Goal: Information Seeking & Learning: Learn about a topic

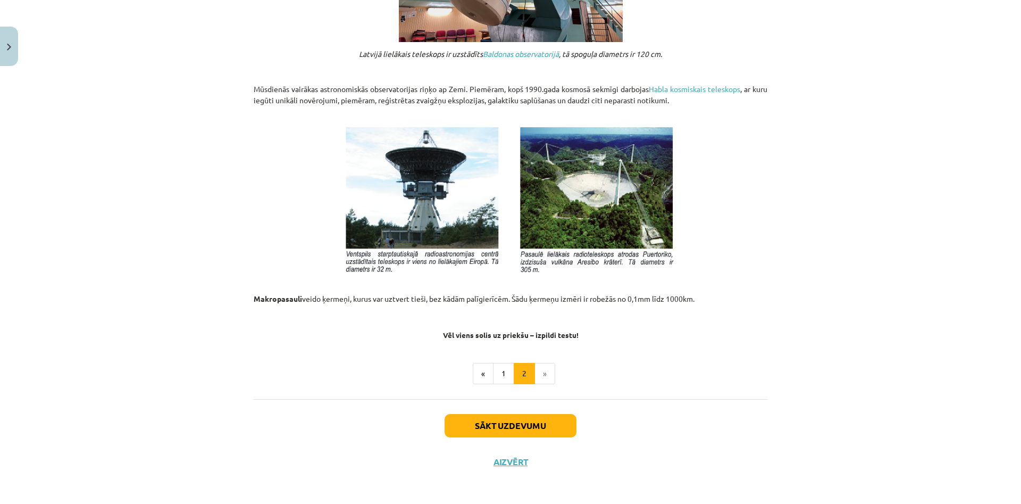
scroll to position [1058, 0]
click at [520, 425] on button "Sākt uzdevumu" at bounding box center [511, 425] width 132 height 23
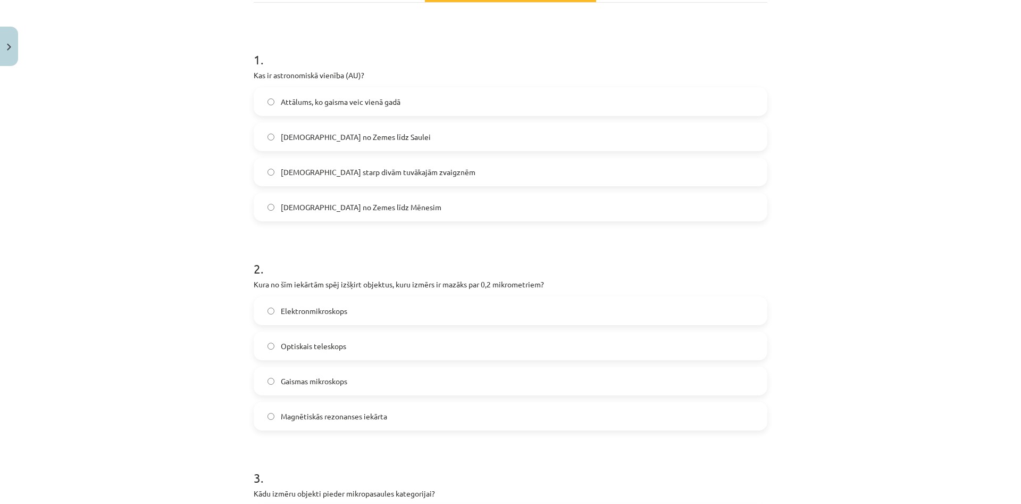
scroll to position [195, 0]
click at [274, 136] on label "Attālums no Zemes līdz Saulei" at bounding box center [511, 137] width 512 height 27
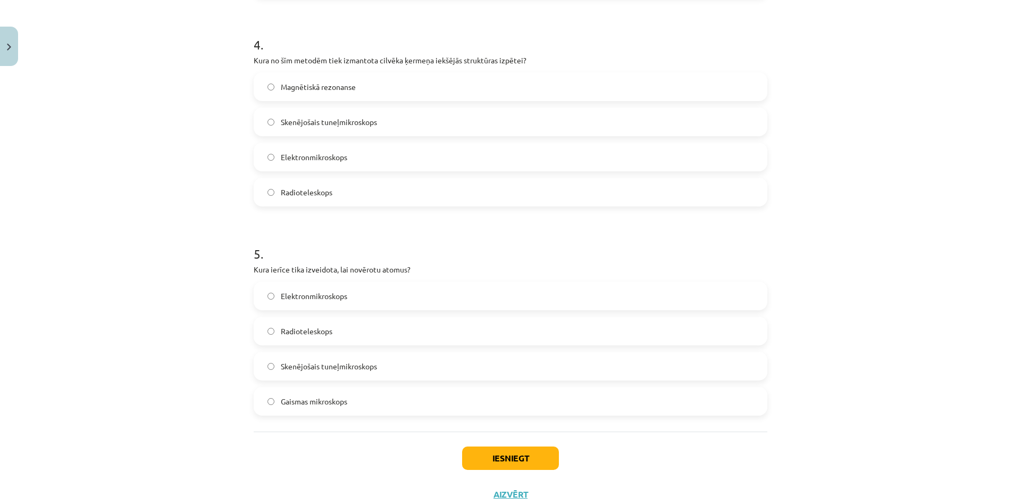
scroll to position [841, 0]
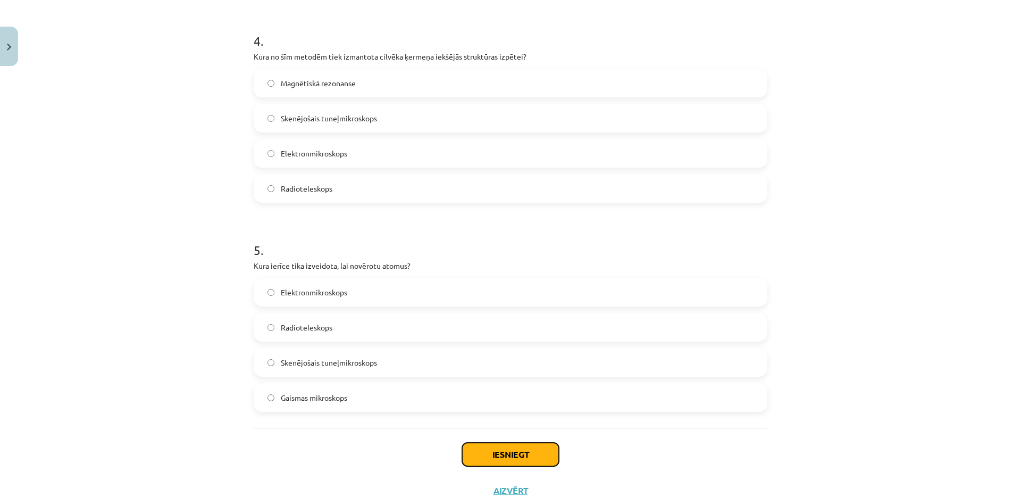
click at [490, 456] on button "Iesniegt" at bounding box center [510, 453] width 97 height 23
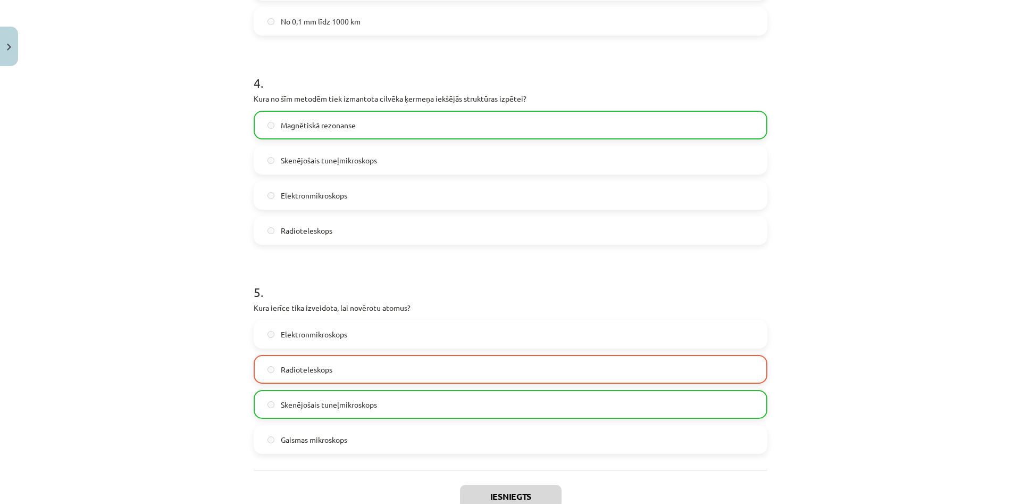
scroll to position [906, 0]
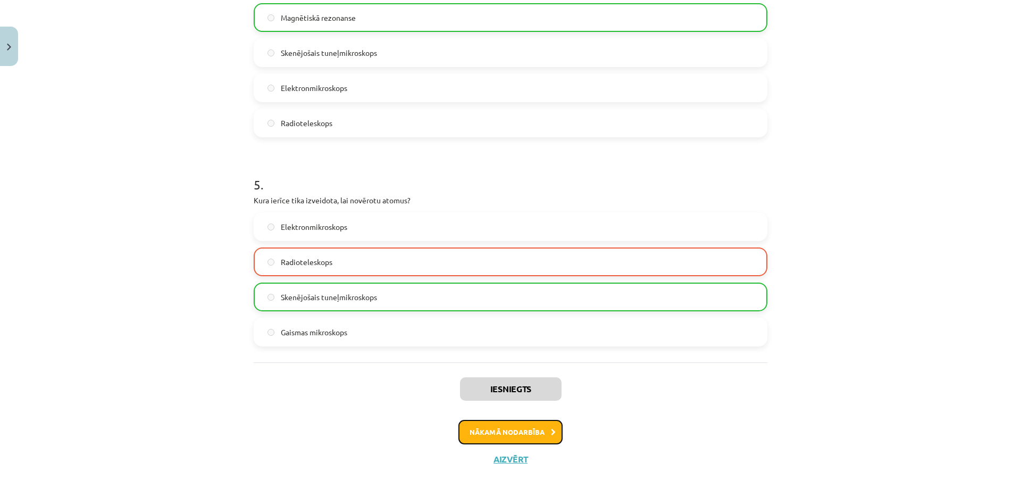
click at [529, 433] on button "Nākamā nodarbība" at bounding box center [510, 432] width 104 height 24
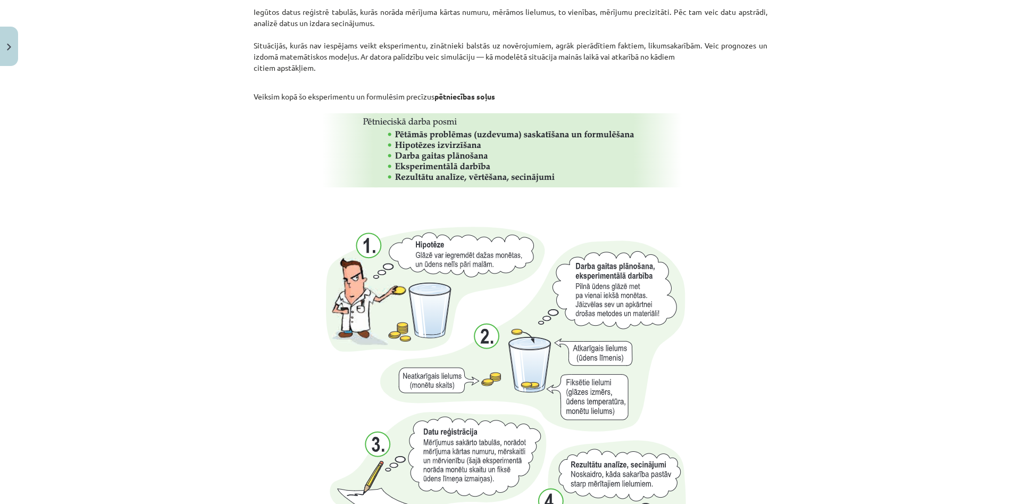
scroll to position [684, 0]
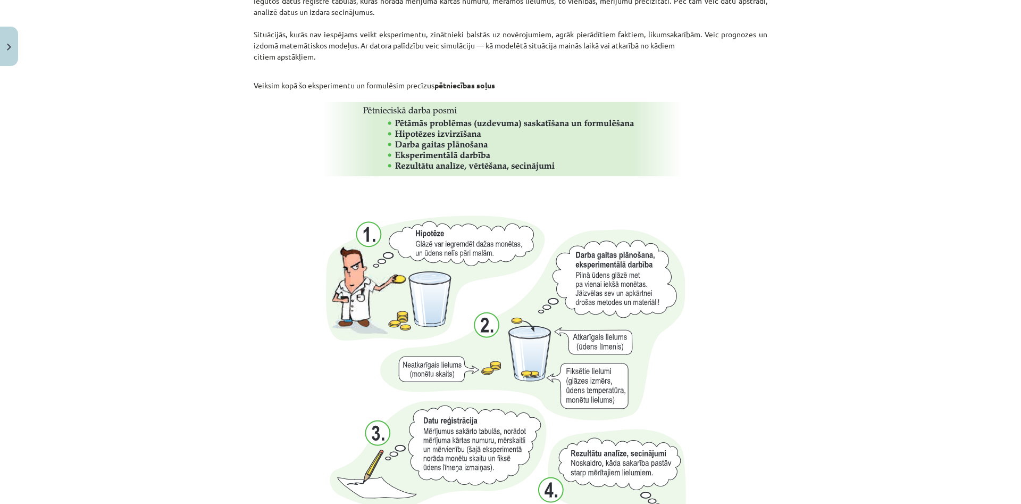
click at [503, 250] on img at bounding box center [510, 392] width 389 height 374
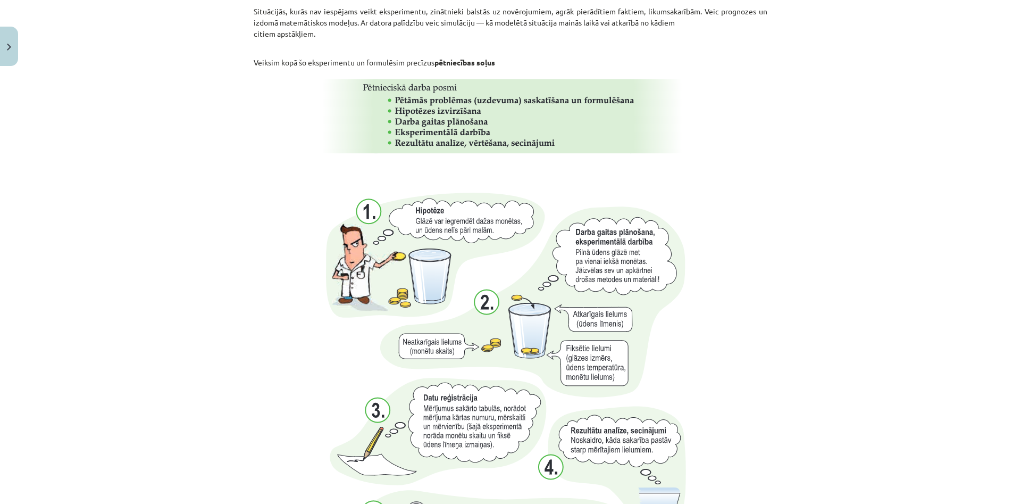
scroll to position [705, 0]
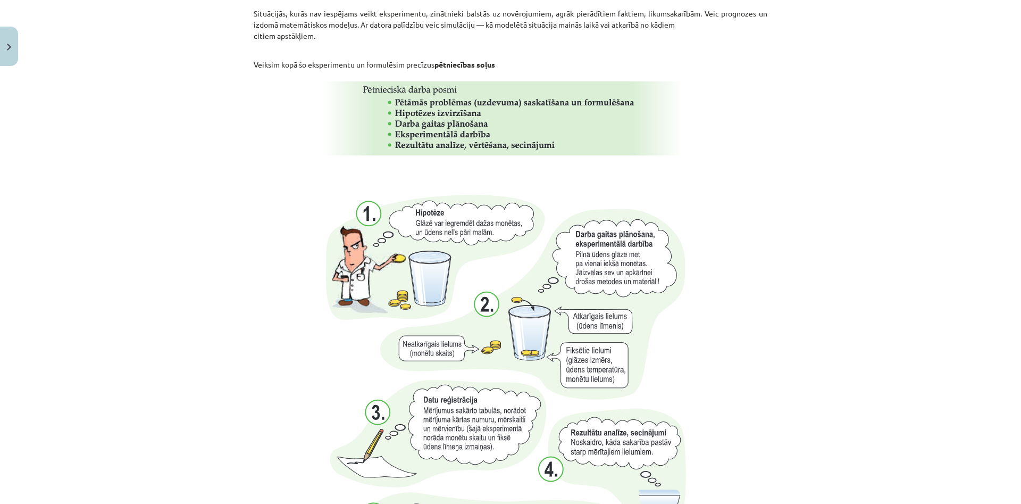
click at [492, 275] on img at bounding box center [510, 372] width 389 height 374
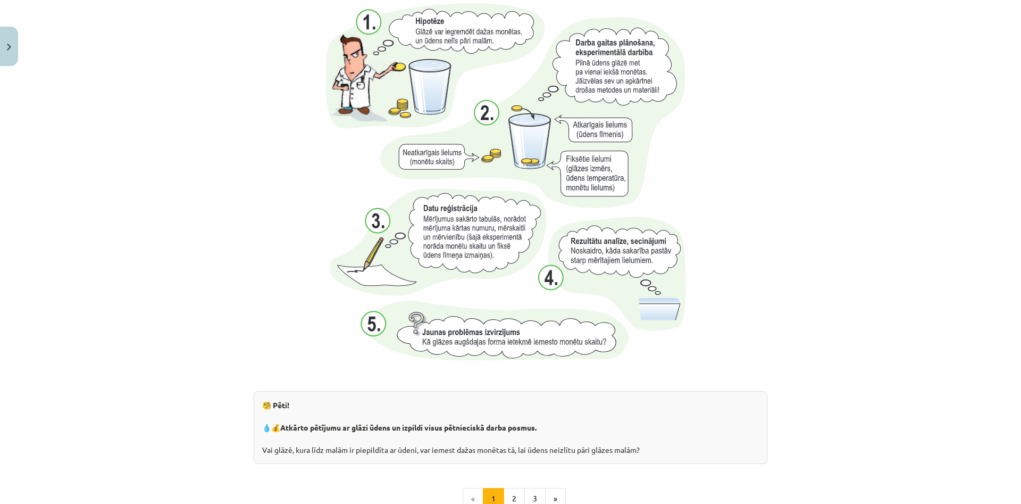
scroll to position [1024, 0]
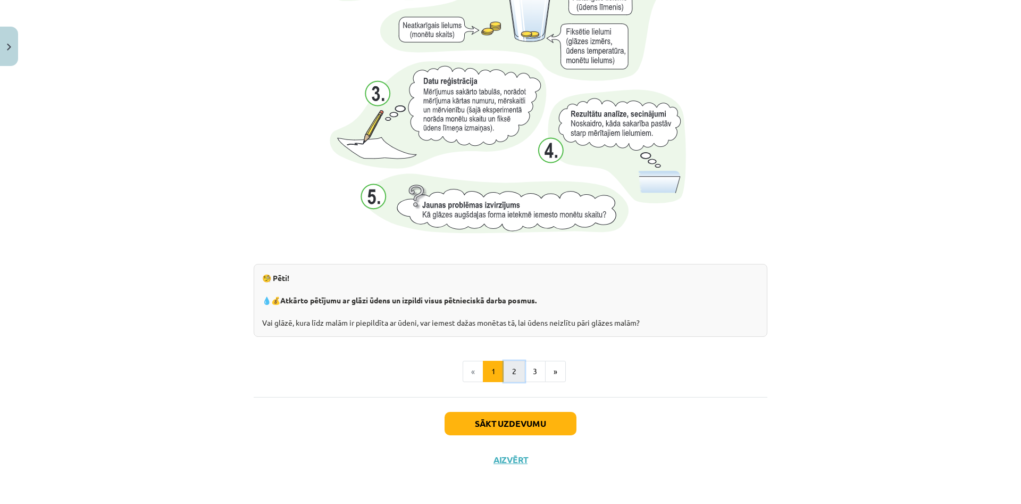
click at [506, 378] on button "2" at bounding box center [514, 371] width 21 height 21
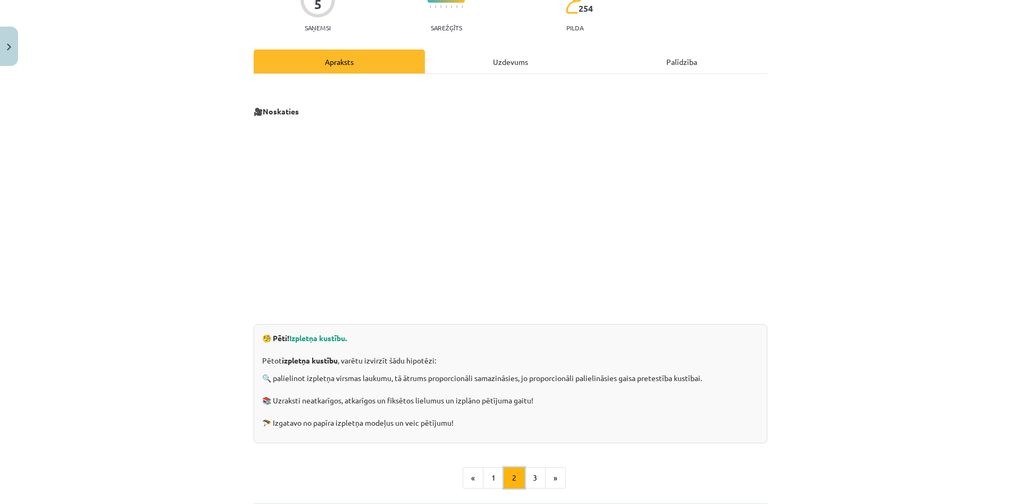
scroll to position [107, 0]
click at [534, 482] on button "3" at bounding box center [534, 477] width 21 height 21
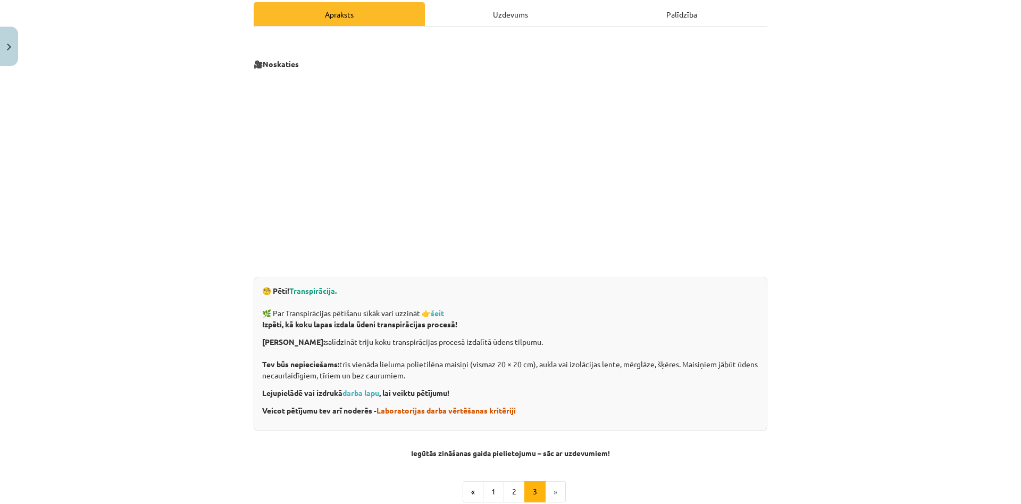
scroll to position [154, 0]
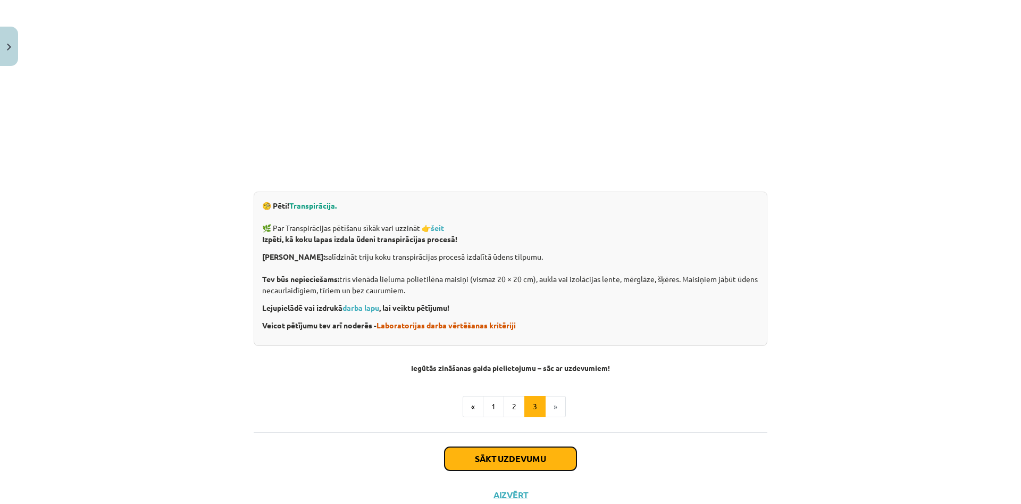
click at [501, 459] on button "Sākt uzdevumu" at bounding box center [511, 458] width 132 height 23
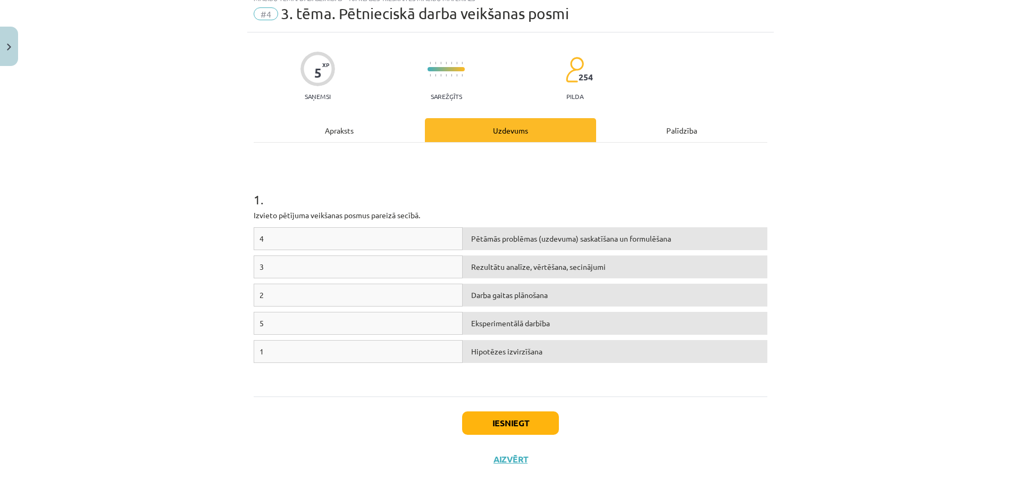
click at [406, 349] on div "1" at bounding box center [358, 351] width 209 height 23
click at [510, 241] on div "Pētāmās problēmas (uzdevuma) saskatīšana un formulēšana" at bounding box center [615, 238] width 305 height 23
click at [571, 245] on div "Pētāmās problēmas (uzdevuma) saskatīšana un formulēšana" at bounding box center [615, 238] width 305 height 23
click at [507, 322] on div "Rezultātu analīze, vērtēšana, secinājumi" at bounding box center [615, 323] width 305 height 23
click at [521, 424] on button "Iesniegt" at bounding box center [510, 422] width 97 height 23
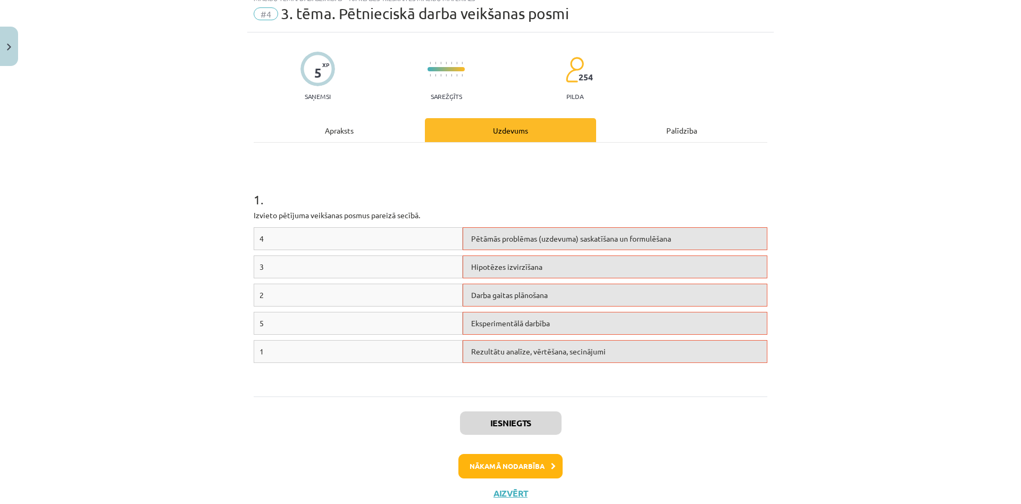
click at [596, 348] on div "Rezultātu analīze, vērtēšana, secinājumi" at bounding box center [615, 351] width 305 height 23
drag, startPoint x: 599, startPoint y: 328, endPoint x: 597, endPoint y: 349, distance: 21.4
click at [597, 349] on div "4 Pētāmās problēmas (uzdevuma) saskatīšana un formulēšana 3 Hipotēzes izvirzīša…" at bounding box center [511, 307] width 514 height 160
click at [626, 421] on div "Iesniegts Nākamā nodarbība Aizvērt" at bounding box center [511, 450] width 514 height 108
click at [547, 464] on button "Nākamā nodarbība" at bounding box center [510, 466] width 104 height 24
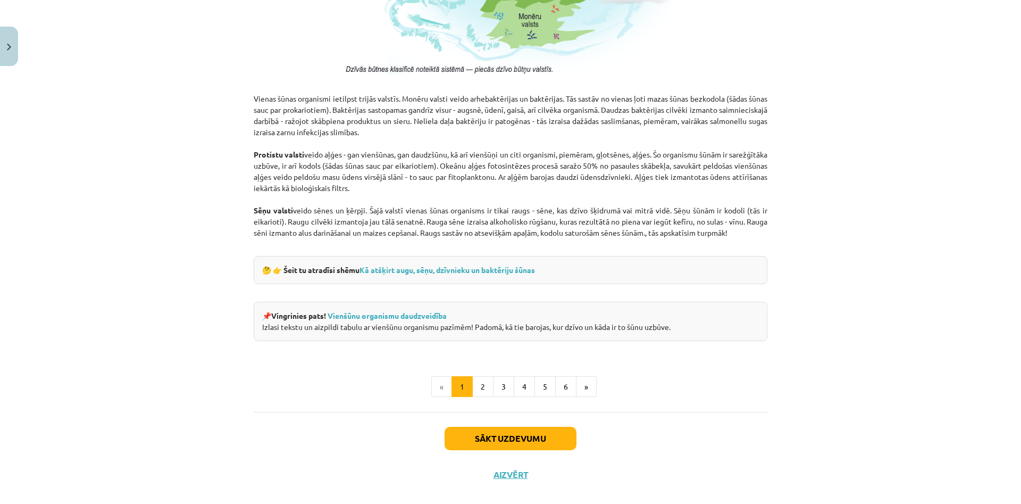
scroll to position [869, 0]
click at [566, 384] on button "6" at bounding box center [565, 386] width 21 height 21
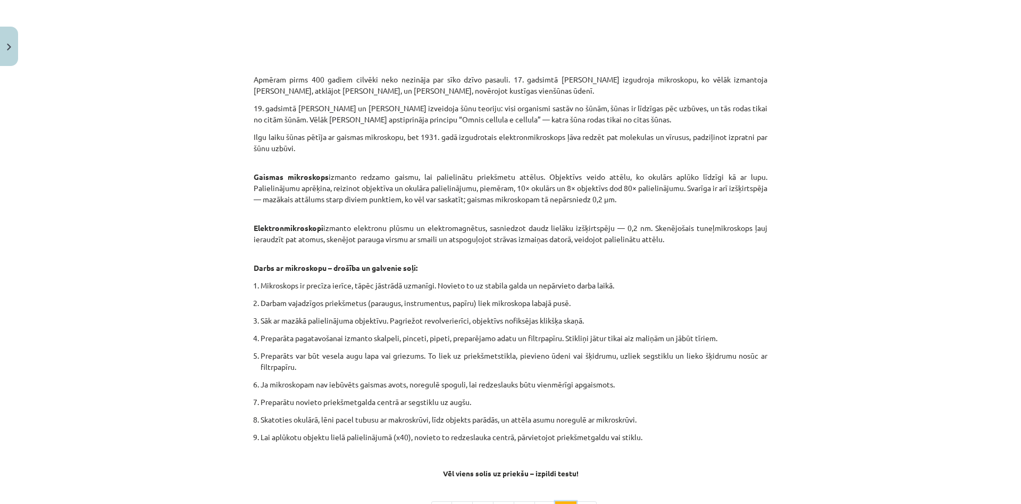
scroll to position [516, 0]
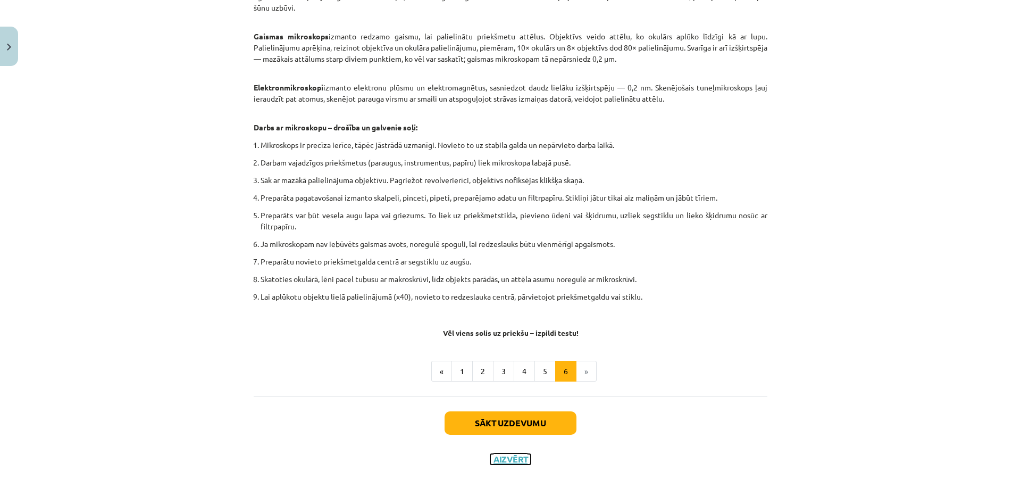
click at [501, 463] on button "Aizvērt" at bounding box center [510, 459] width 40 height 11
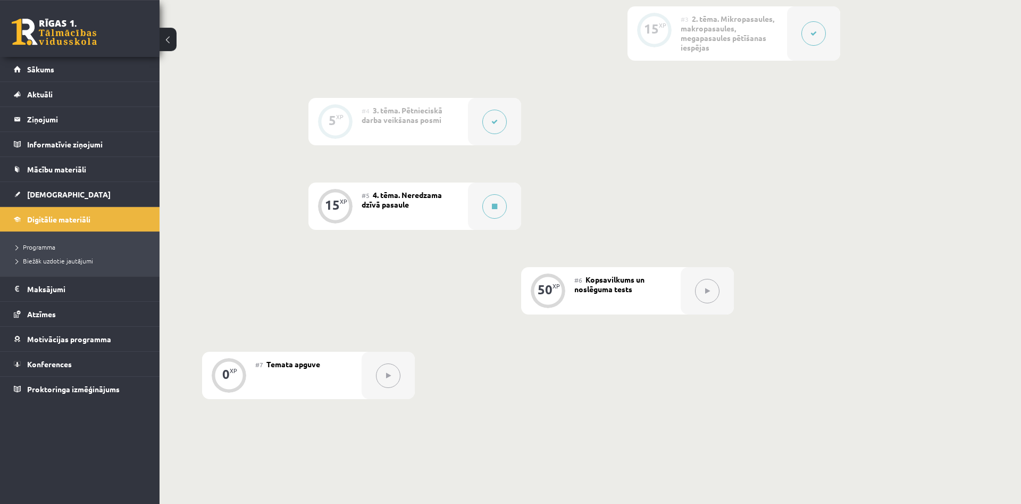
scroll to position [450, 0]
click at [705, 294] on button at bounding box center [707, 290] width 24 height 24
click at [122, 68] on link "Sākums" at bounding box center [80, 69] width 132 height 24
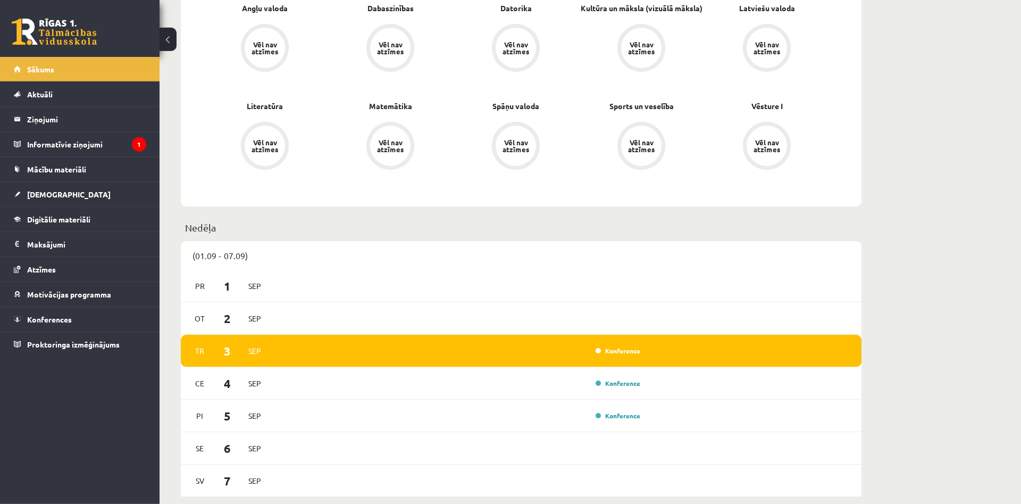
scroll to position [405, 0]
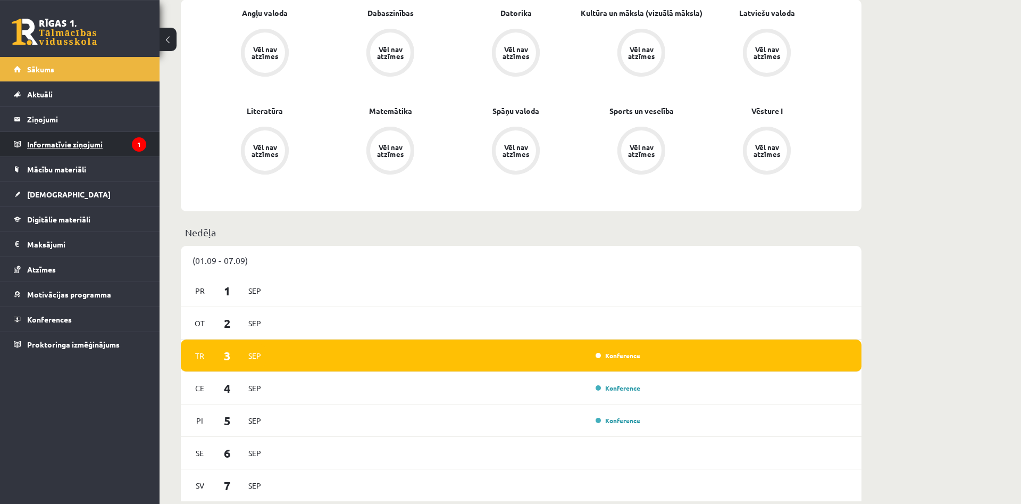
click at [116, 145] on legend "Informatīvie ziņojumi 1" at bounding box center [86, 144] width 119 height 24
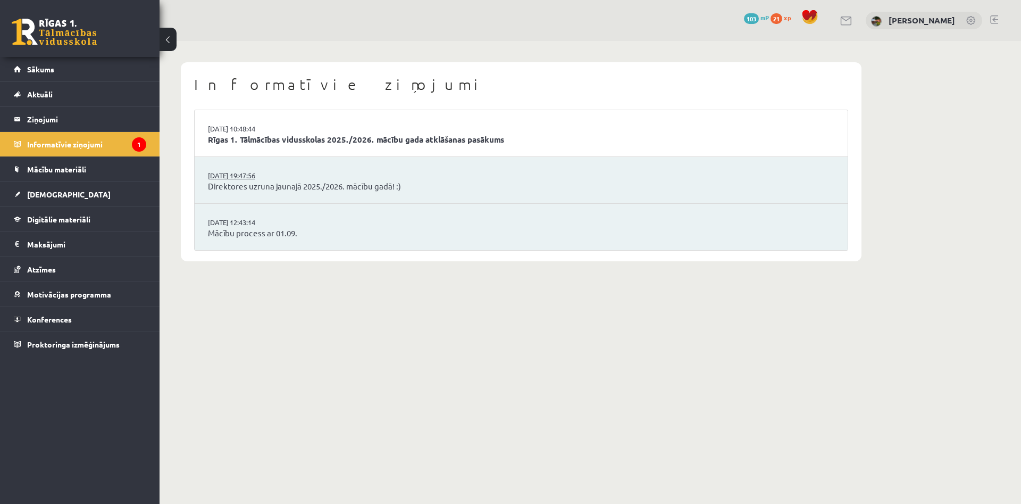
click at [240, 179] on link "29.08.2025 19:47:56" at bounding box center [248, 175] width 80 height 11
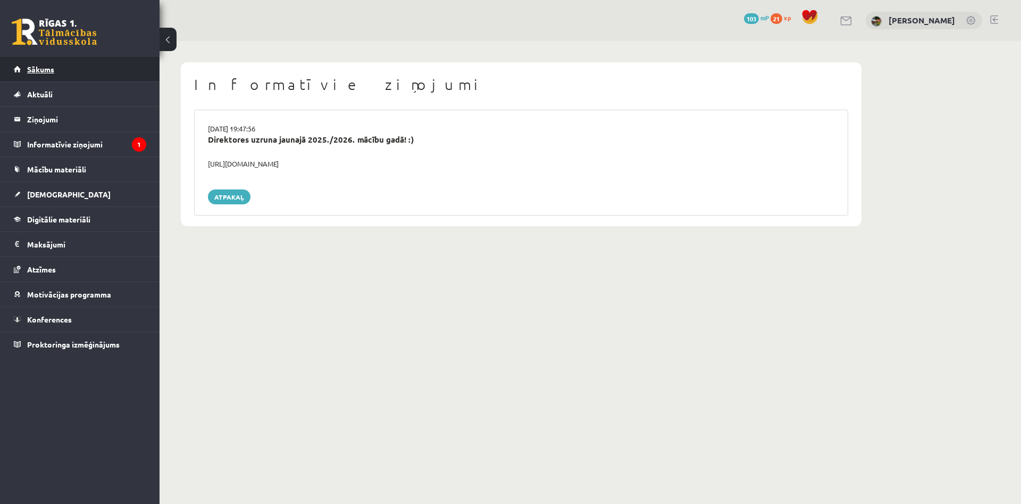
click at [118, 78] on link "Sākums" at bounding box center [80, 69] width 132 height 24
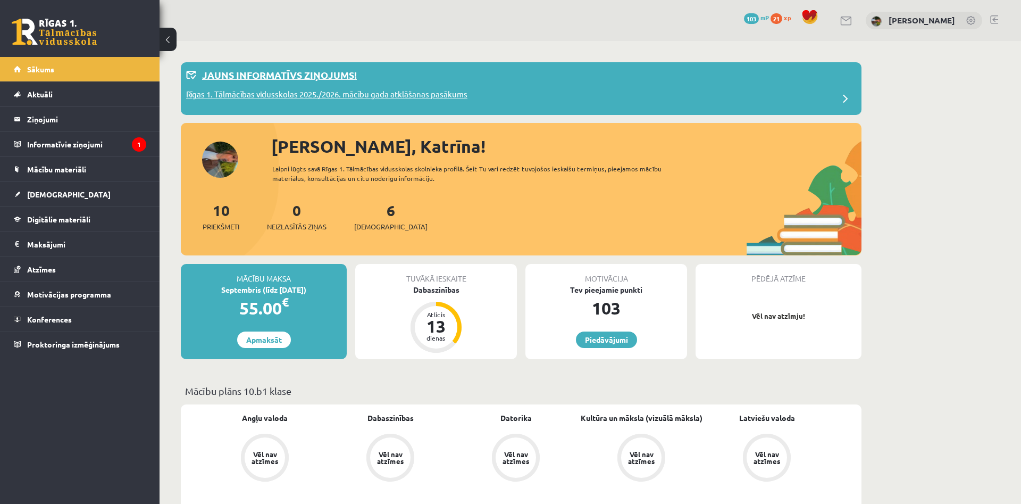
click at [464, 91] on p "Rīgas 1. Tālmācības vidusskolas 2025./2026. mācību gada atklāšanas pasākums" at bounding box center [326, 95] width 281 height 15
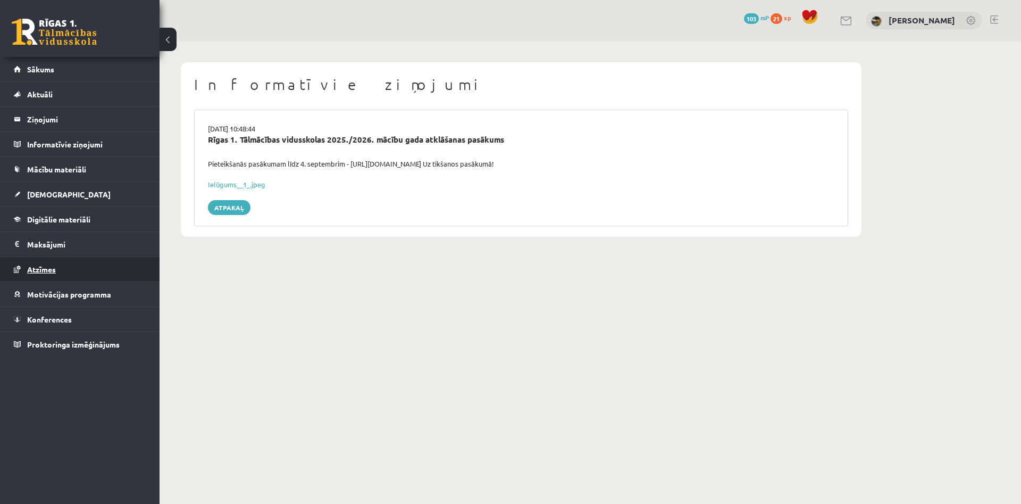
click at [125, 268] on link "Atzīmes" at bounding box center [80, 269] width 132 height 24
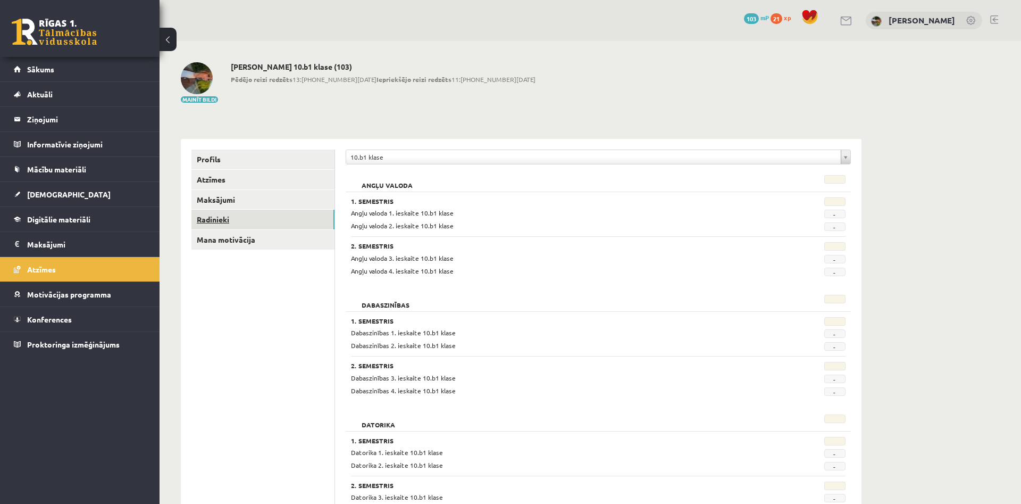
click at [220, 217] on link "Radinieki" at bounding box center [262, 219] width 143 height 20
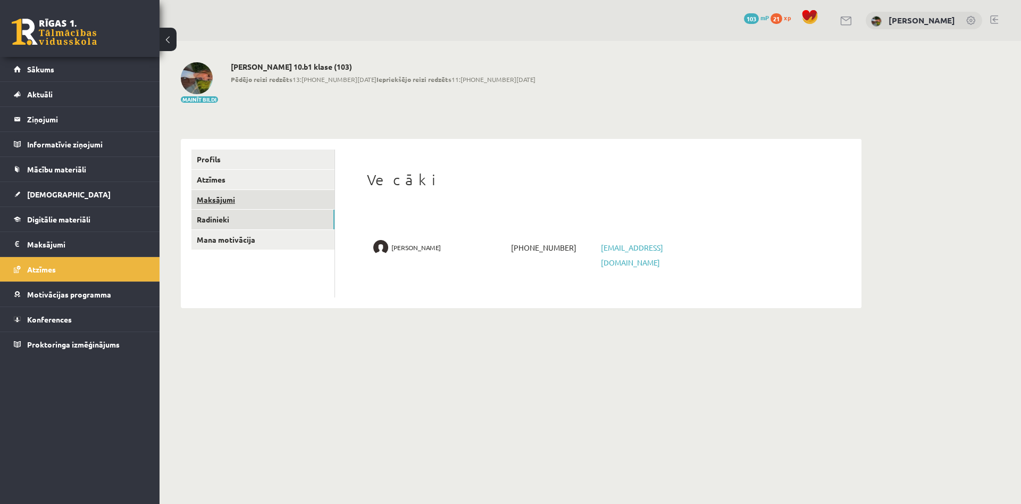
click at [225, 195] on link "Maksājumi" at bounding box center [262, 200] width 143 height 20
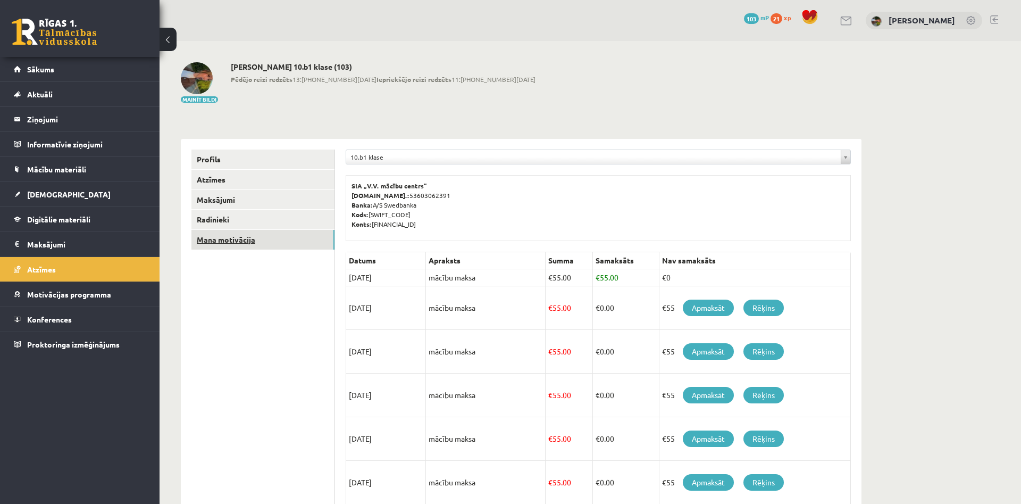
click at [214, 239] on link "Mana motivācija" at bounding box center [262, 240] width 143 height 20
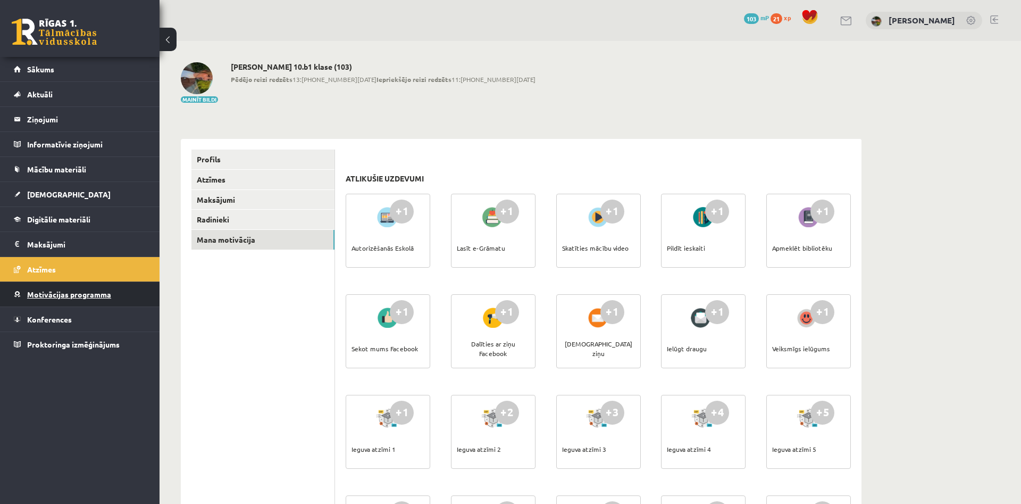
click at [101, 300] on link "Motivācijas programma" at bounding box center [80, 294] width 132 height 24
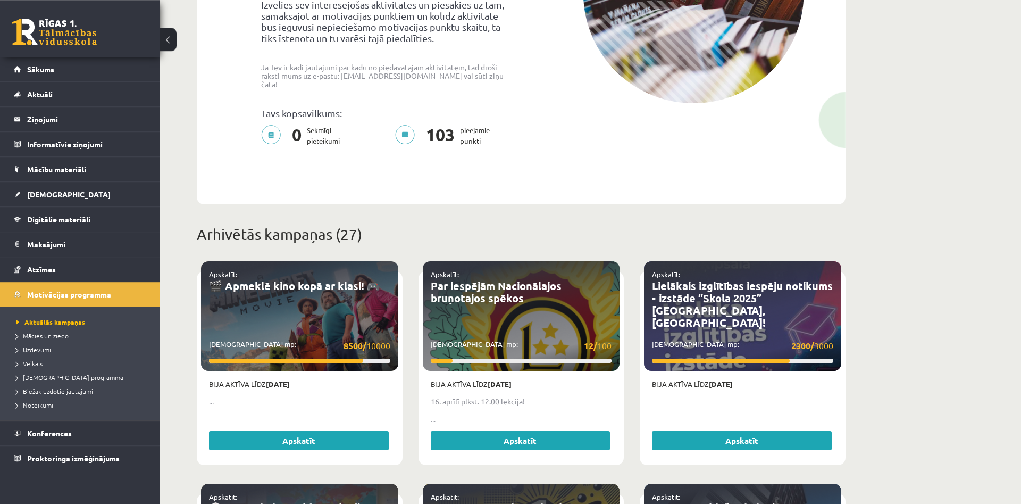
scroll to position [208, 0]
click at [52, 69] on span "Sākums" at bounding box center [40, 69] width 27 height 10
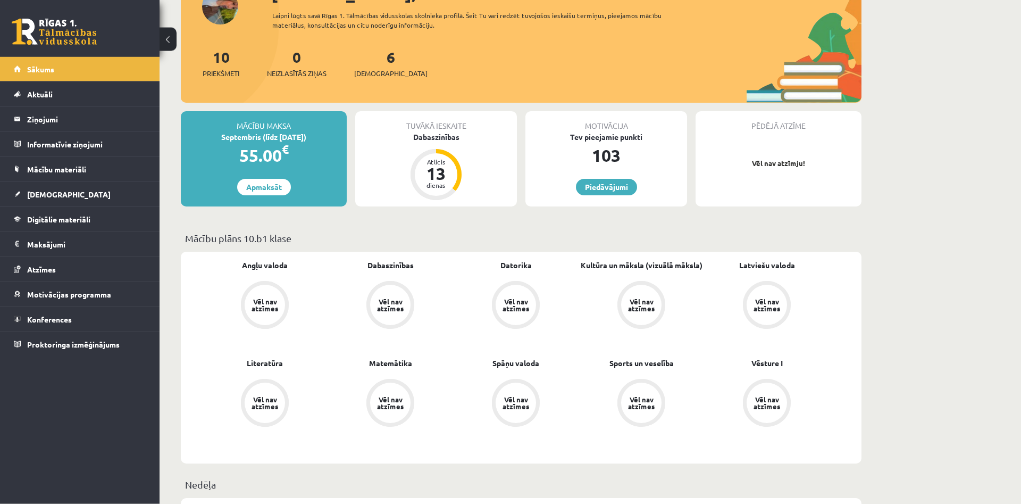
scroll to position [88, 0]
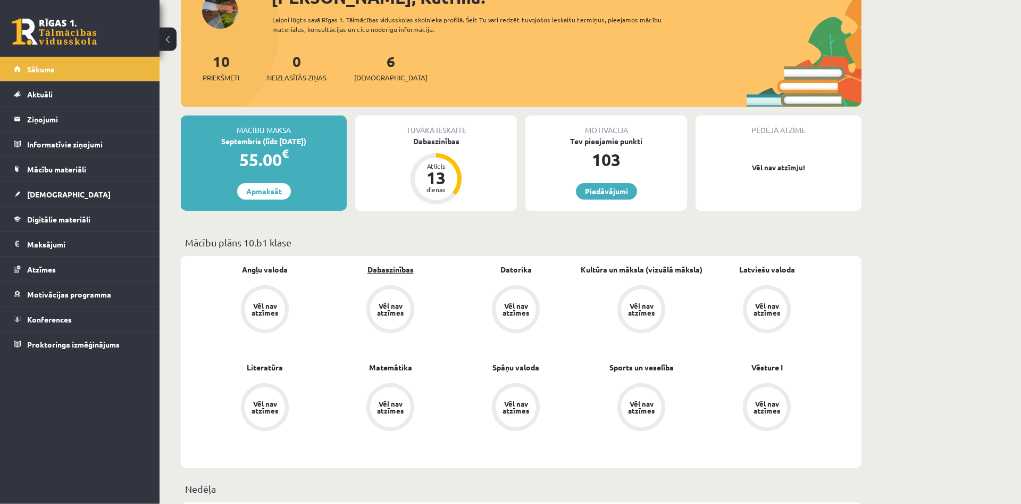
click at [387, 270] on link "Dabaszinības" at bounding box center [390, 269] width 46 height 11
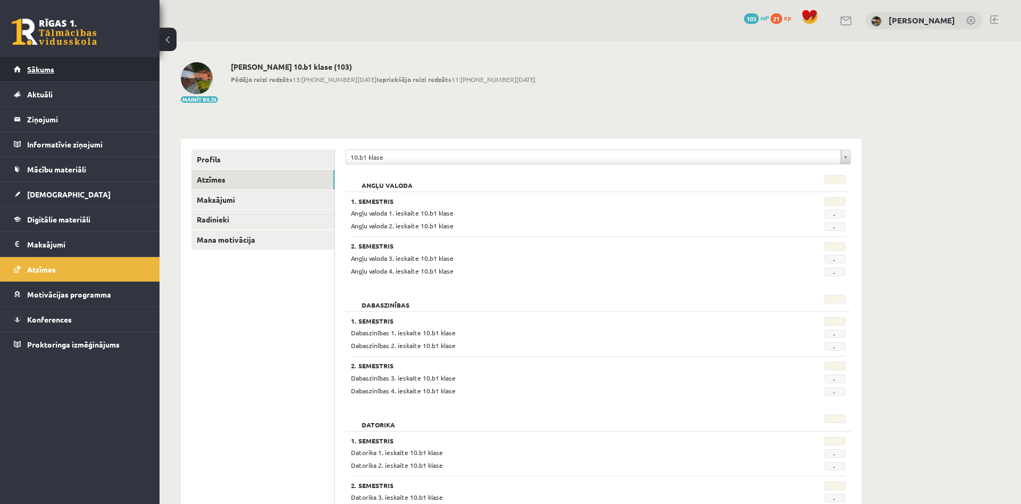
click at [88, 72] on link "Sākums" at bounding box center [80, 69] width 132 height 24
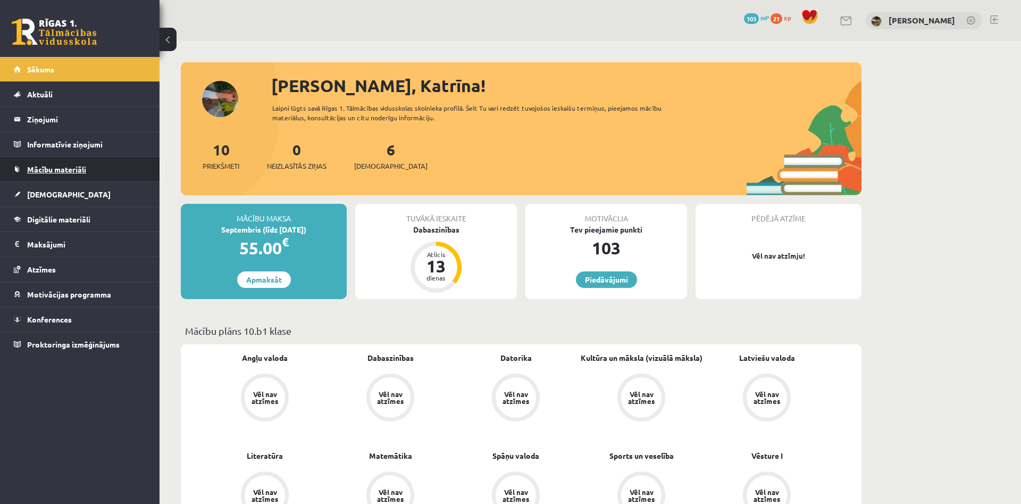
click at [96, 166] on link "Mācību materiāli" at bounding box center [80, 169] width 132 height 24
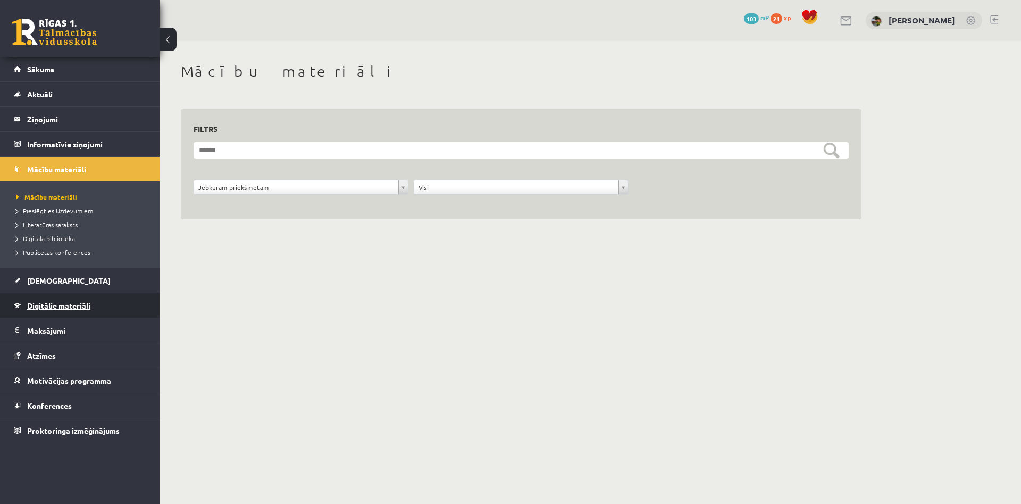
click at [85, 304] on span "Digitālie materiāli" at bounding box center [58, 305] width 63 height 10
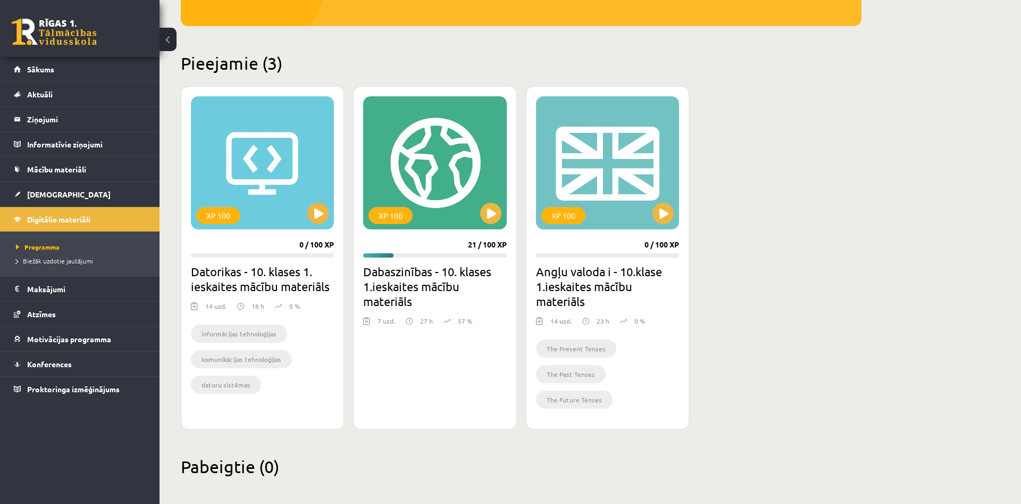
scroll to position [224, 0]
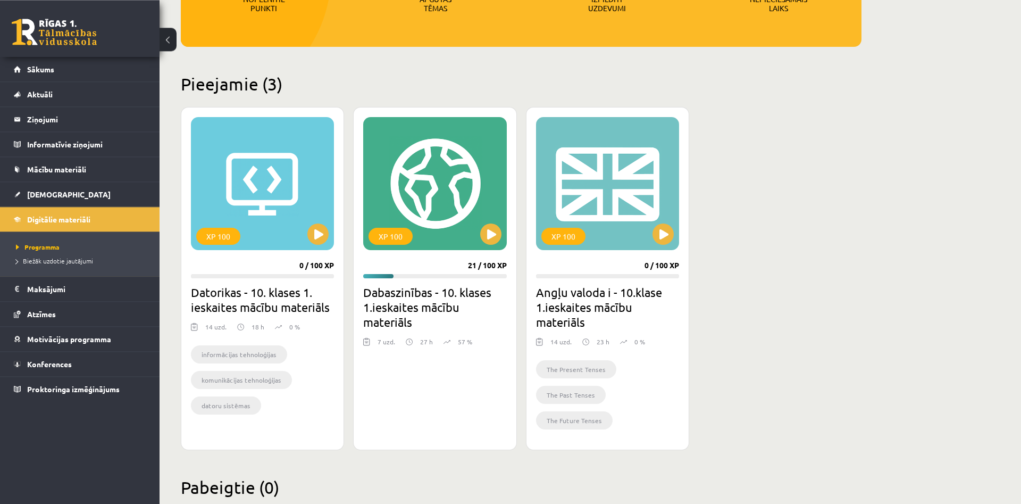
scroll to position [224, 0]
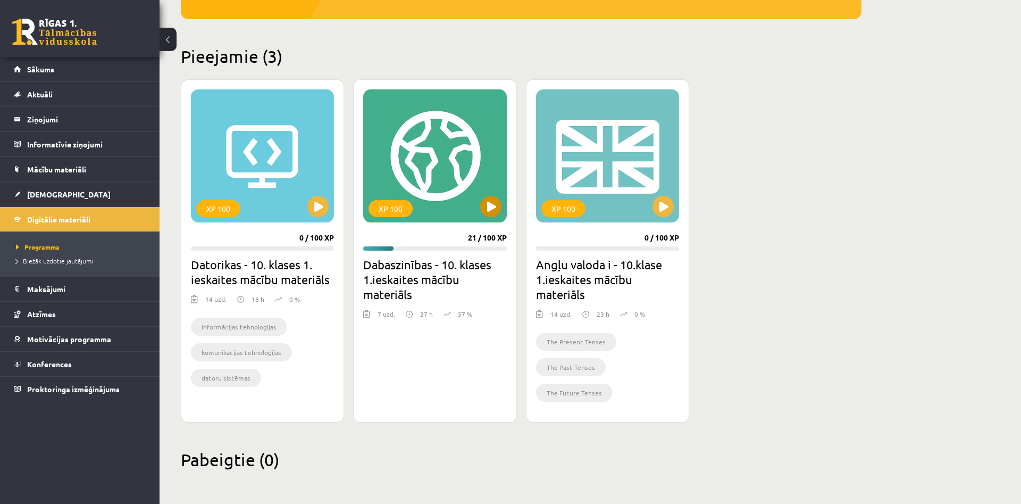
click at [462, 172] on div "XP 100" at bounding box center [434, 155] width 143 height 133
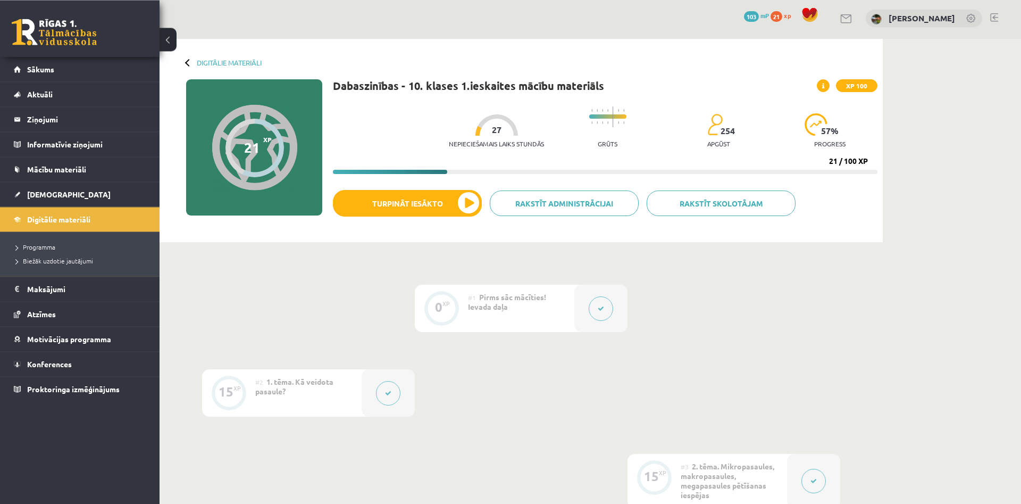
scroll to position [3, 0]
